Goal: Check status: Check status

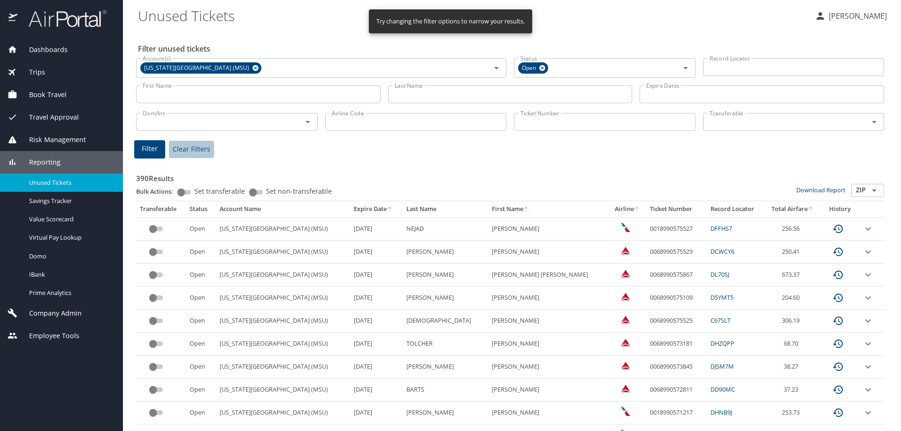
click at [196, 146] on span "Clear Filters" at bounding box center [192, 150] width 38 height 12
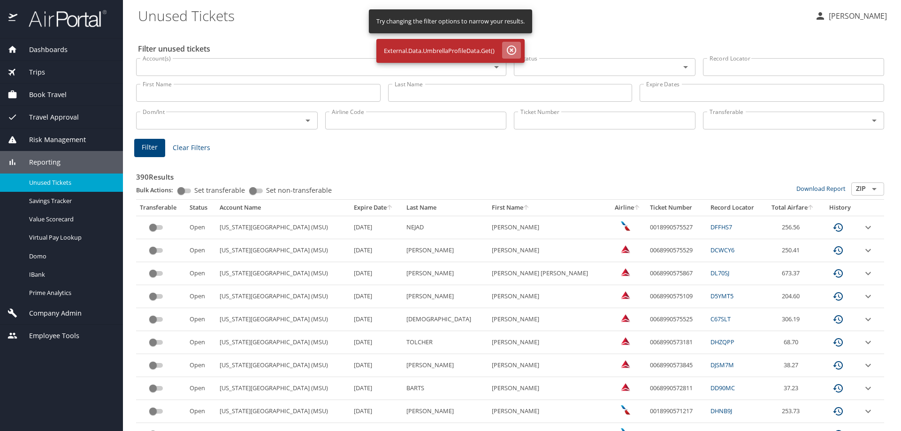
click at [510, 50] on icon "button" at bounding box center [511, 50] width 11 height 11
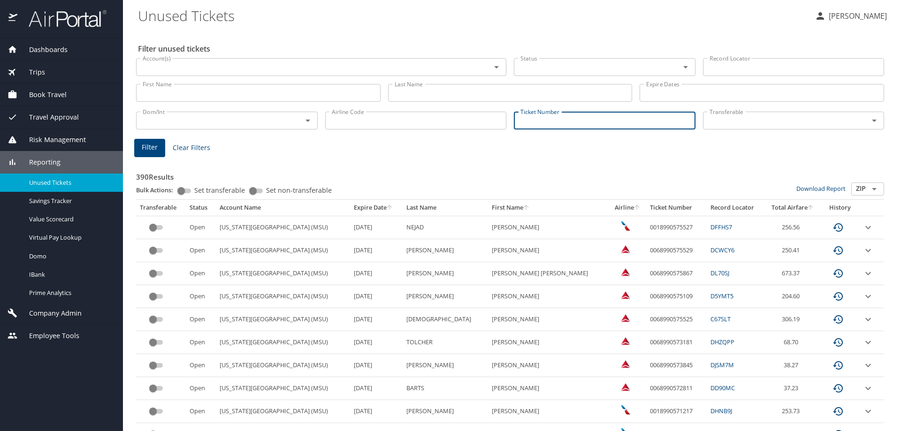
paste input "0018998689887"
type input "0018998689887"
click at [145, 151] on span "Filter" at bounding box center [150, 148] width 16 height 12
